Goal: Information Seeking & Learning: Learn about a topic

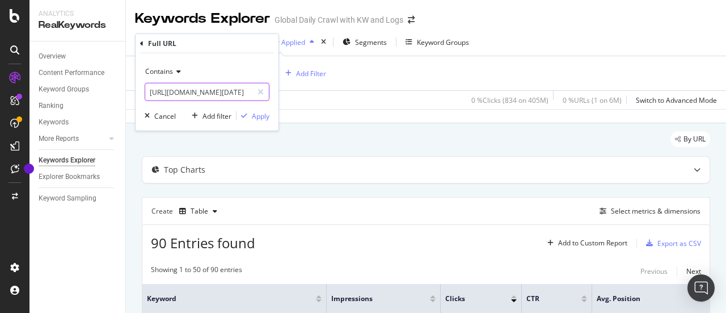
scroll to position [896, 0]
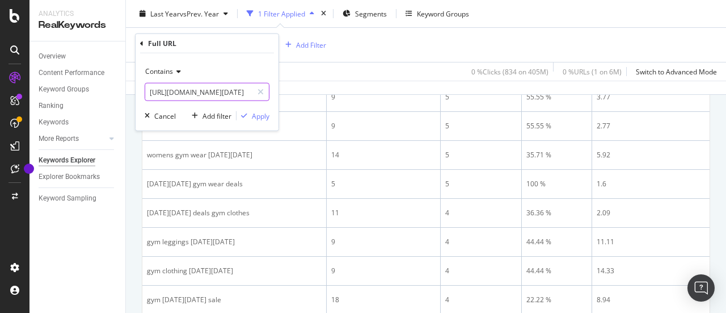
click at [226, 94] on input "[URL][DOMAIN_NAME][DATE]" at bounding box center [198, 92] width 107 height 18
paste input "ights-leggings-29sh2z2phlm"
type input "[URL][DOMAIN_NAME][DATE]"
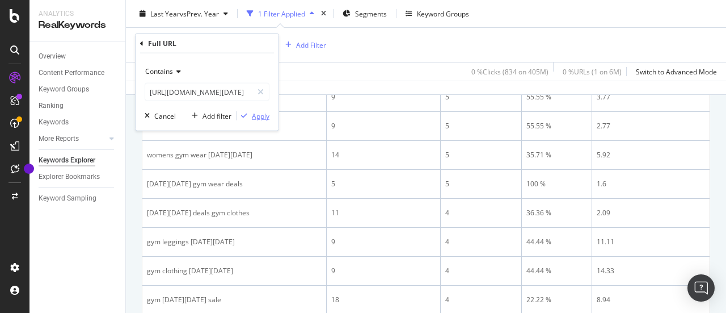
click at [256, 115] on div "Apply" at bounding box center [261, 116] width 18 height 10
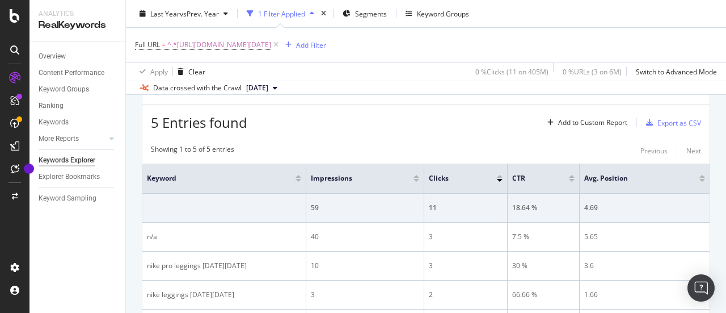
scroll to position [237, 0]
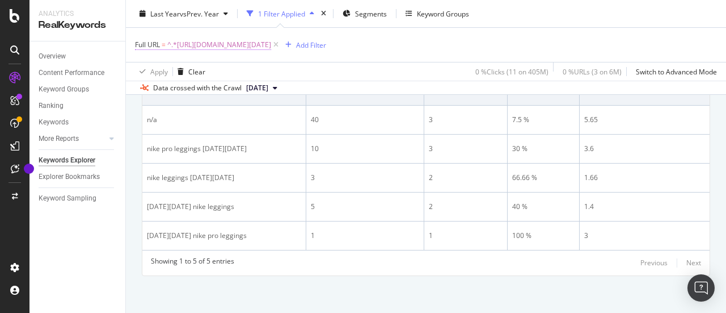
click at [271, 47] on span "^.*[URL][DOMAIN_NAME][DATE]" at bounding box center [219, 45] width 104 height 16
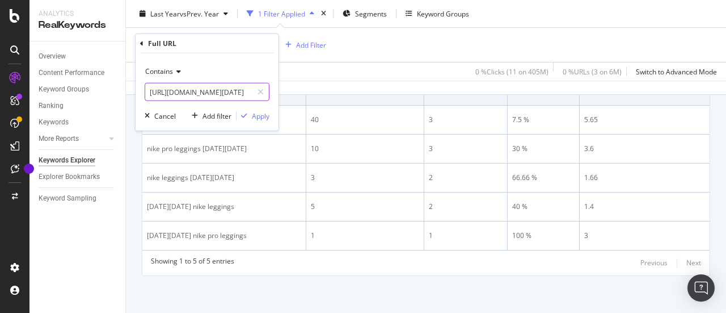
click at [221, 89] on input "[URL][DOMAIN_NAME][DATE]" at bounding box center [198, 92] width 107 height 18
type input "sale"
click at [261, 117] on div "Apply" at bounding box center [261, 116] width 18 height 10
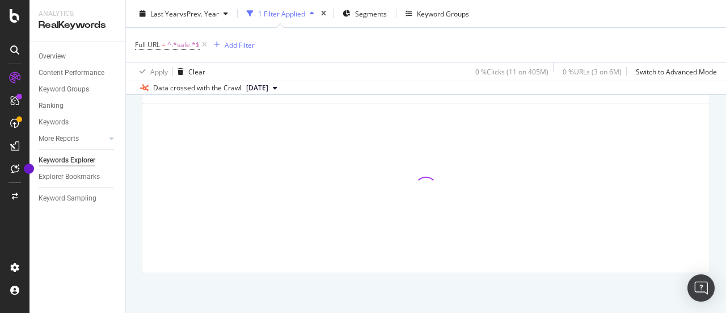
scroll to position [120, 0]
click at [243, 44] on div "Add Filter" at bounding box center [240, 45] width 30 height 10
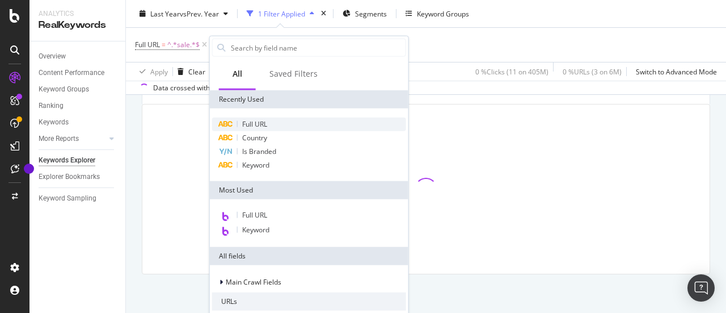
click at [296, 120] on div "Full URL" at bounding box center [309, 124] width 194 height 14
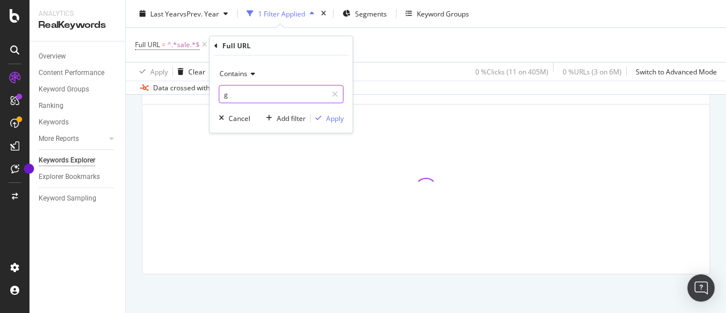
click at [278, 89] on input "g" at bounding box center [273, 94] width 107 height 18
type input "gym"
click at [327, 119] on div "Apply" at bounding box center [335, 118] width 18 height 10
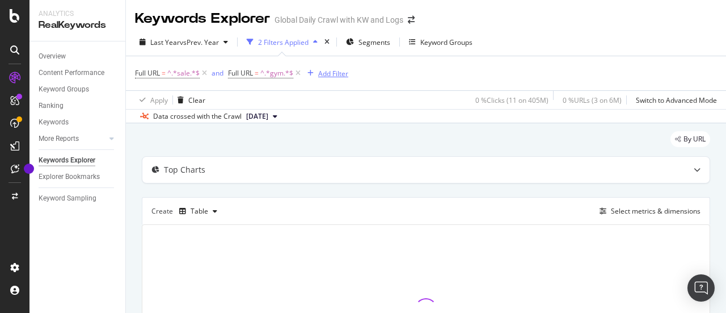
click at [338, 74] on div "Add Filter" at bounding box center [333, 74] width 30 height 10
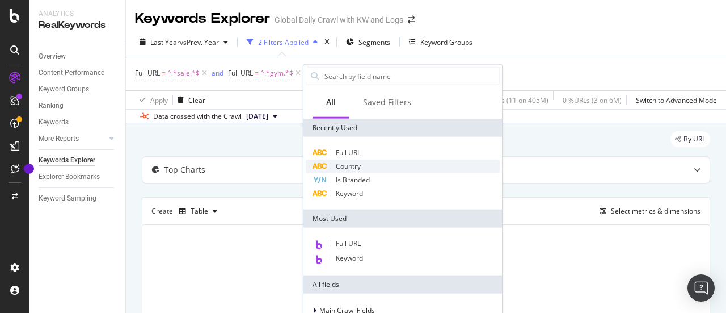
click at [351, 167] on span "Country" at bounding box center [348, 166] width 25 height 10
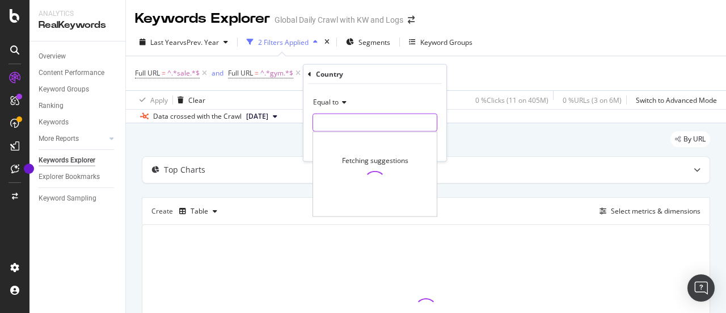
click at [395, 123] on input "text" at bounding box center [375, 122] width 124 height 18
type input "gb"
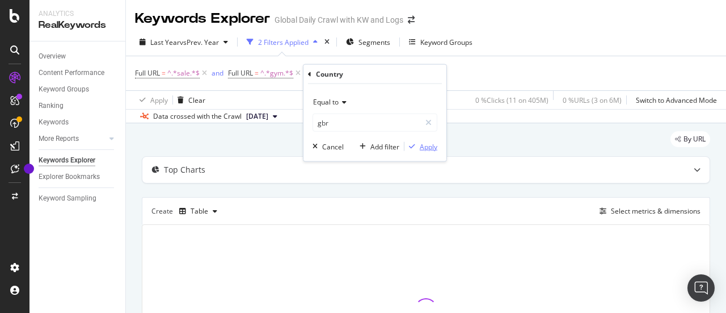
click at [428, 146] on div "Apply" at bounding box center [429, 146] width 18 height 10
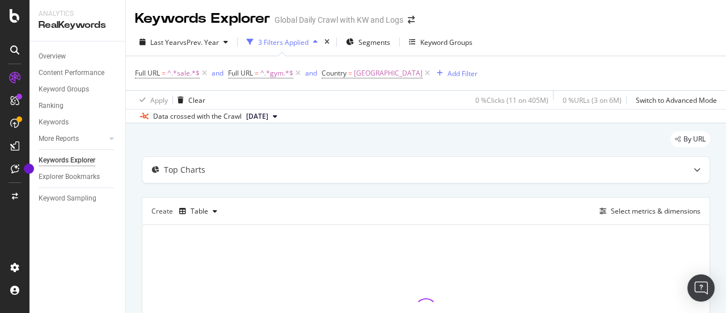
scroll to position [120, 0]
